Goal: Information Seeking & Learning: Learn about a topic

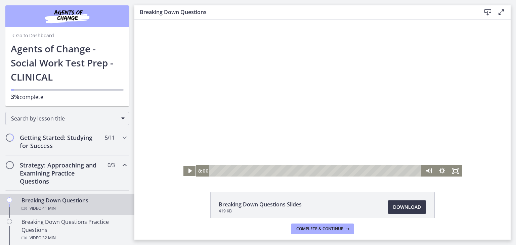
scroll to position [105, 0]
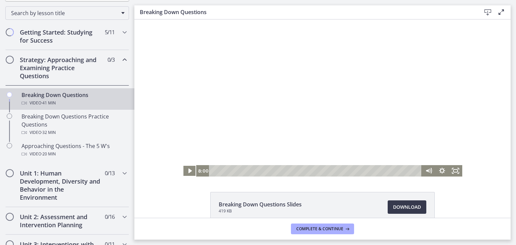
click at [183, 165] on button "Play Video" at bounding box center [189, 170] width 13 height 11
click at [401, 211] on span "Download Opens in a new window" at bounding box center [407, 207] width 28 height 8
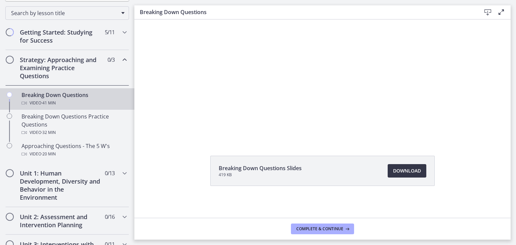
scroll to position [0, 0]
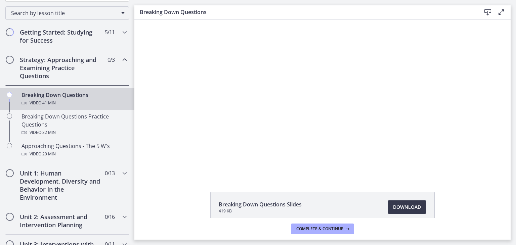
click at [339, 85] on div at bounding box center [322, 97] width 279 height 157
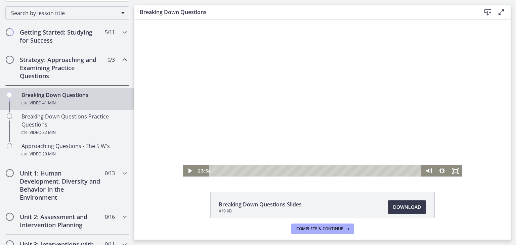
click at [312, 100] on div at bounding box center [322, 97] width 279 height 157
click at [183, 19] on button "Pause: cbe18pht4o1cl02sia30.mp4" at bounding box center [183, 19] width 0 height 0
click at [283, 101] on div at bounding box center [322, 97] width 279 height 157
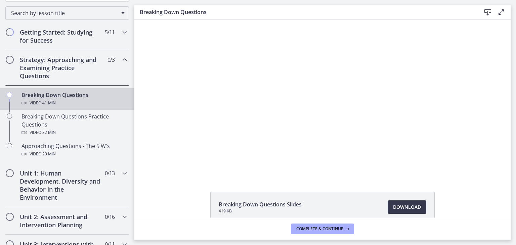
click at [283, 101] on div at bounding box center [322, 97] width 279 height 157
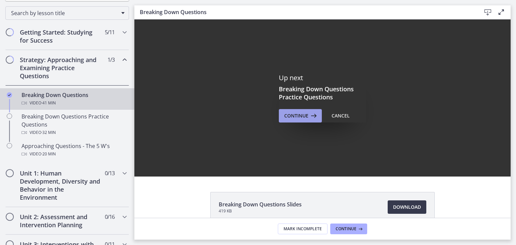
click at [308, 114] on icon at bounding box center [312, 116] width 9 height 8
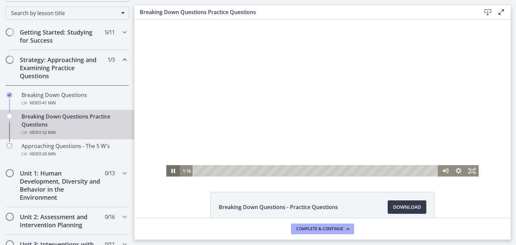
click at [172, 172] on icon "Pause" at bounding box center [173, 171] width 4 height 4
click at [166, 165] on button "Pause" at bounding box center [172, 170] width 13 height 11
click at [166, 165] on button "Play Video" at bounding box center [172, 170] width 13 height 11
click at [166, 165] on button "Pause" at bounding box center [172, 170] width 13 height 11
click at [166, 165] on button "Play Video" at bounding box center [172, 170] width 13 height 11
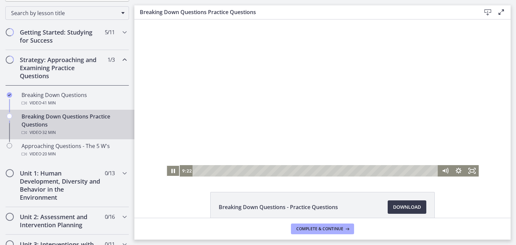
click at [166, 165] on button "Pause" at bounding box center [172, 170] width 13 height 11
click at [166, 165] on button "Play Video" at bounding box center [172, 170] width 13 height 11
click at [166, 165] on button "Pause" at bounding box center [172, 170] width 13 height 11
click at [166, 165] on button "Play Video" at bounding box center [172, 170] width 13 height 11
click at [166, 165] on button "Pause" at bounding box center [172, 170] width 13 height 11
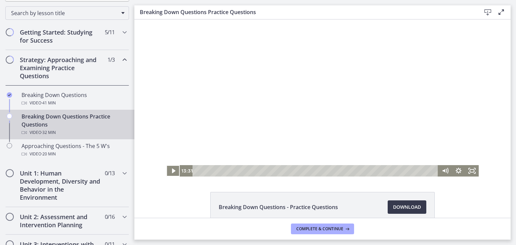
click at [166, 165] on button "Play Video" at bounding box center [172, 170] width 13 height 11
click at [166, 165] on button "Pause" at bounding box center [172, 170] width 13 height 11
click at [166, 165] on button "Play Video" at bounding box center [172, 170] width 13 height 11
click at [166, 165] on button "Pause" at bounding box center [172, 170] width 13 height 11
click at [166, 165] on button "Play Video" at bounding box center [172, 170] width 13 height 11
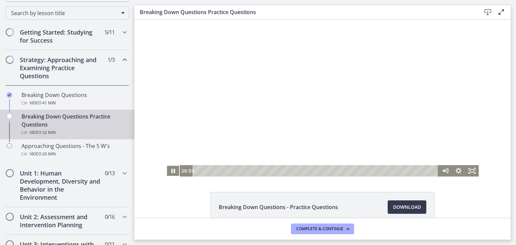
click at [166, 165] on button "Pause" at bounding box center [172, 170] width 13 height 11
